Goal: Find contact information: Find contact information

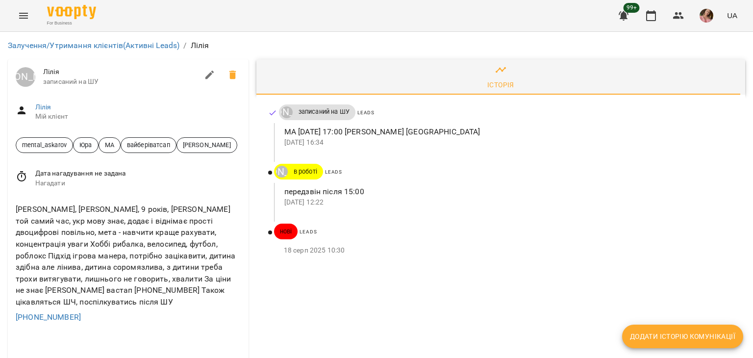
scroll to position [49, 0]
drag, startPoint x: 84, startPoint y: 255, endPoint x: 0, endPoint y: 251, distance: 83.9
copy link "[PHONE_NUMBER]"
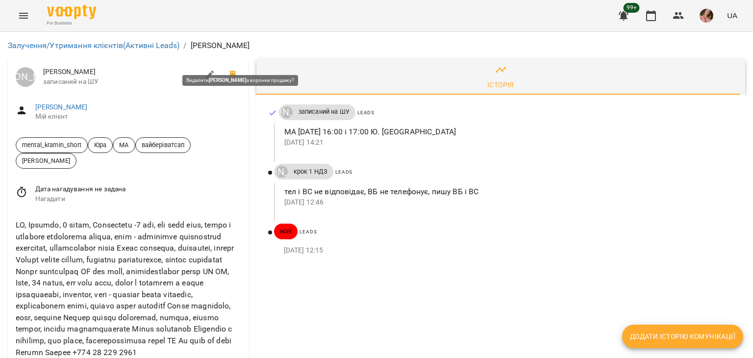
scroll to position [49, 0]
